Goal: Task Accomplishment & Management: Use online tool/utility

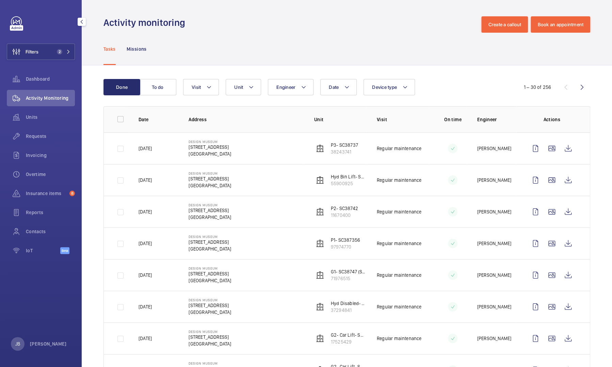
scroll to position [115, 0]
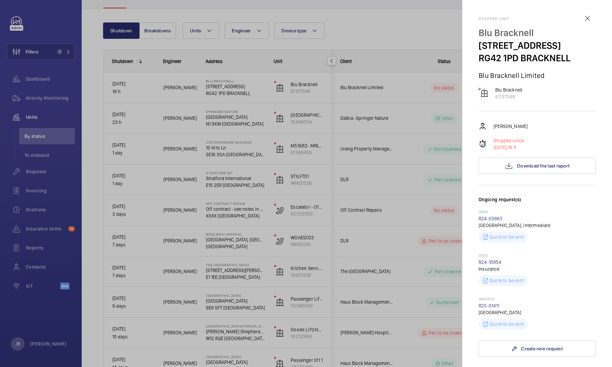
scroll to position [110, 0]
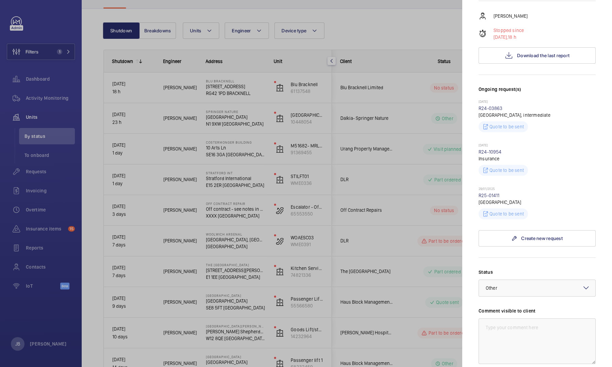
click at [403, 213] on div at bounding box center [306, 183] width 612 height 367
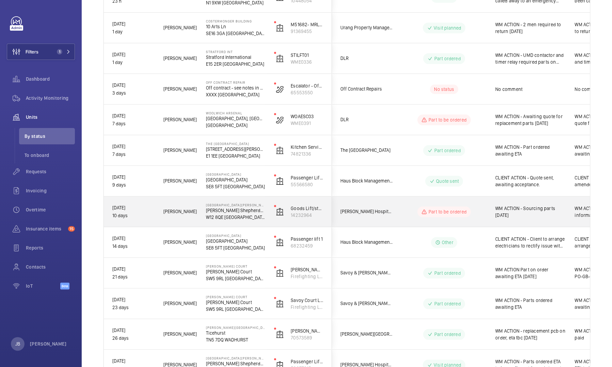
scroll to position [38, 0]
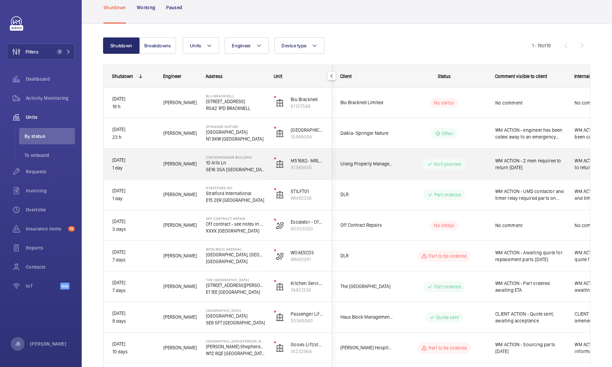
click at [526, 166] on span "WM ACTION - 2 men required to return [DATE]" at bounding box center [531, 164] width 71 height 14
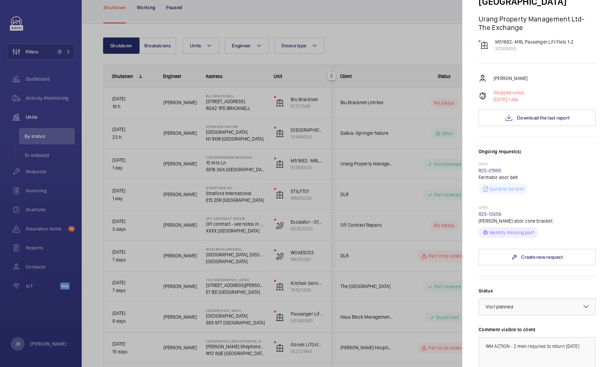
scroll to position [102, 0]
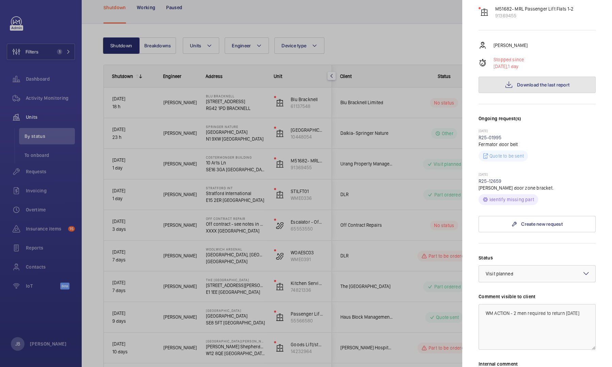
click at [530, 82] on span "Download the last report" at bounding box center [543, 84] width 52 height 5
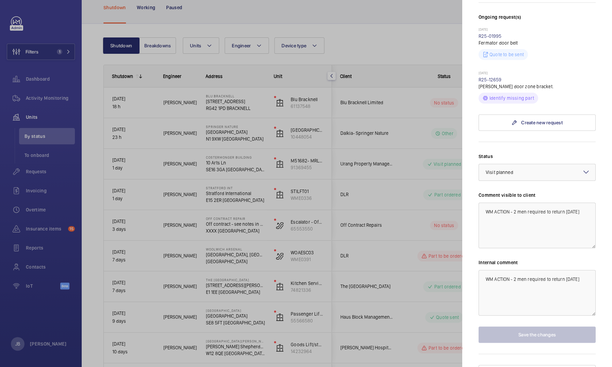
scroll to position [204, 0]
drag, startPoint x: 514, startPoint y: 197, endPoint x: 592, endPoint y: 202, distance: 78.5
click at [592, 202] on mat-sidenav "Stopped unit Costermonger Building [STREET_ADDRESS] Urang Property Management L…" at bounding box center [538, 183] width 150 height 367
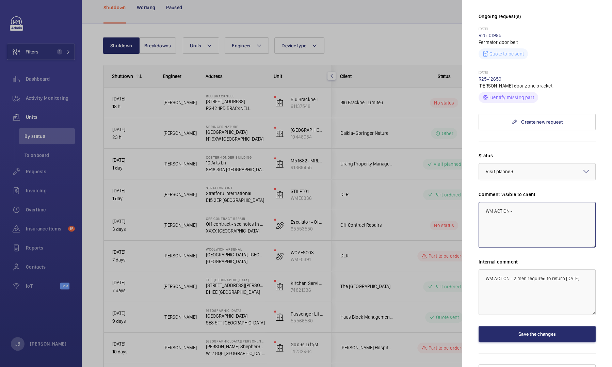
type textarea "WM ACTION -"
